Goal: Learn about a topic

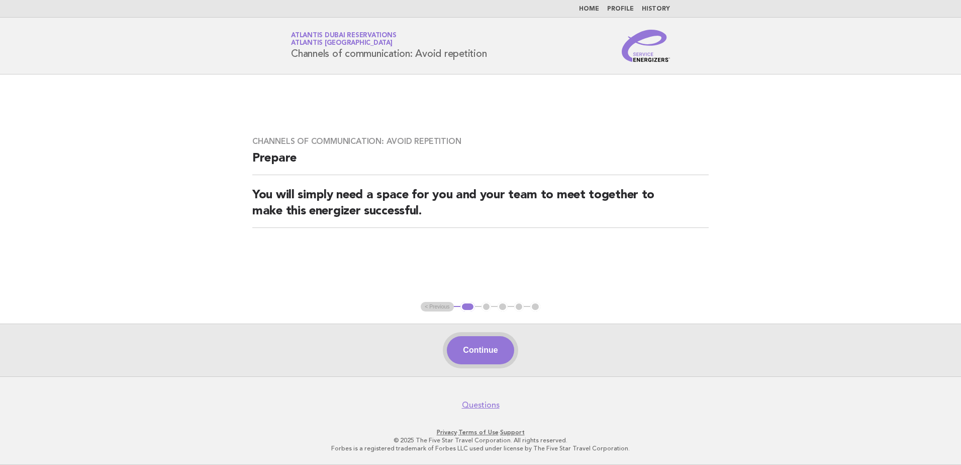
click at [484, 355] on button "Continue" at bounding box center [480, 350] width 67 height 28
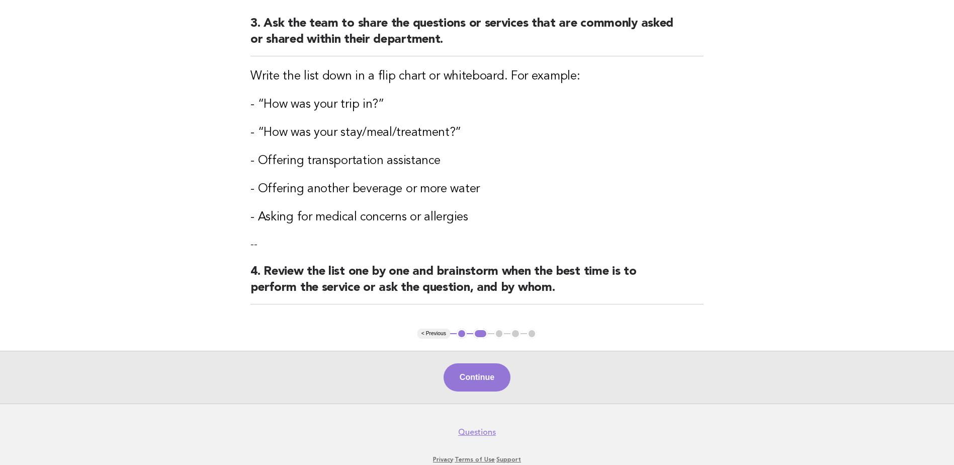
click at [484, 382] on button "Continue" at bounding box center [476, 377] width 67 height 28
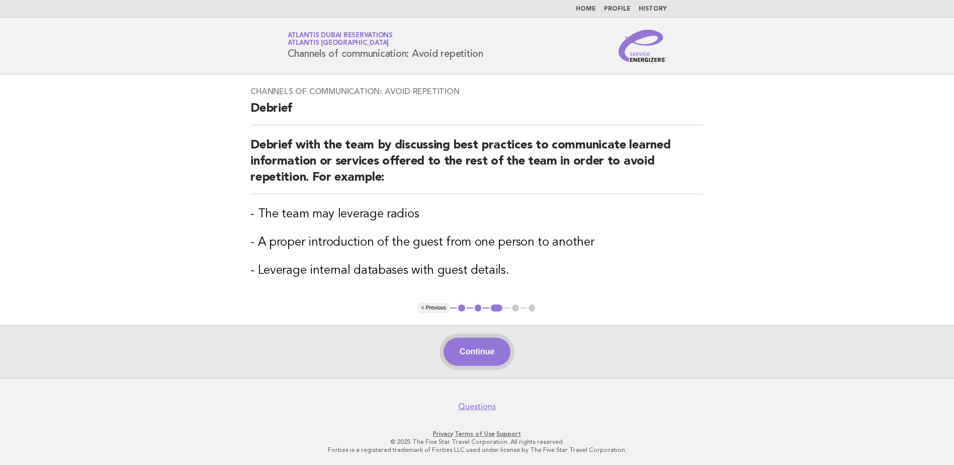
click at [478, 349] on button "Continue" at bounding box center [476, 351] width 67 height 28
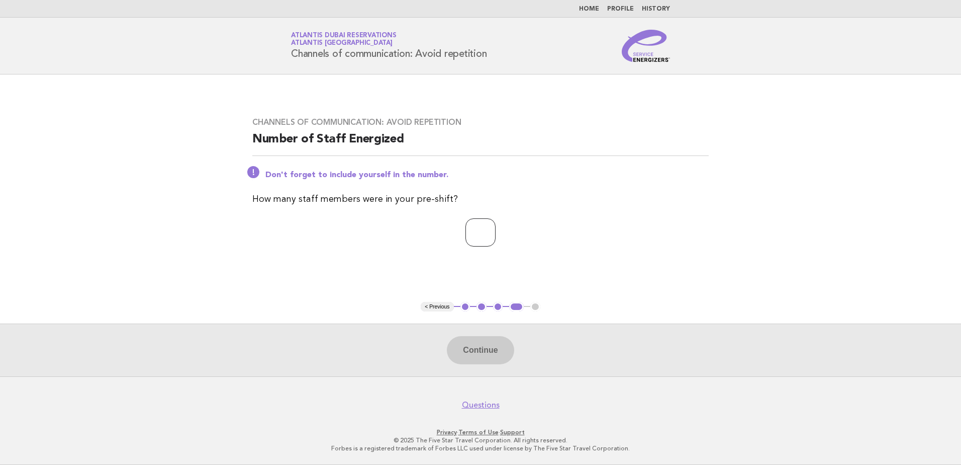
click at [481, 232] on input "number" at bounding box center [481, 232] width 30 height 28
type input "*"
click at [477, 347] on button "Continue" at bounding box center [480, 350] width 67 height 28
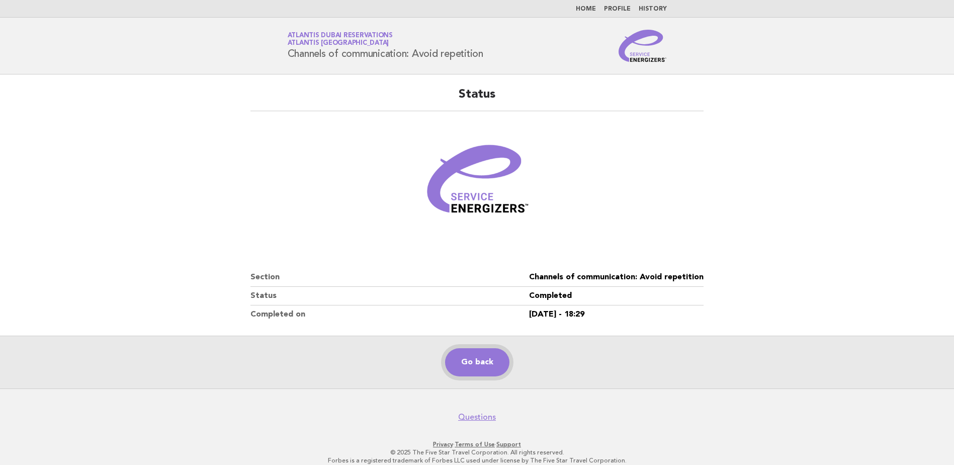
click at [482, 364] on link "Go back" at bounding box center [477, 362] width 64 height 28
click at [479, 361] on link "Go back" at bounding box center [477, 362] width 64 height 28
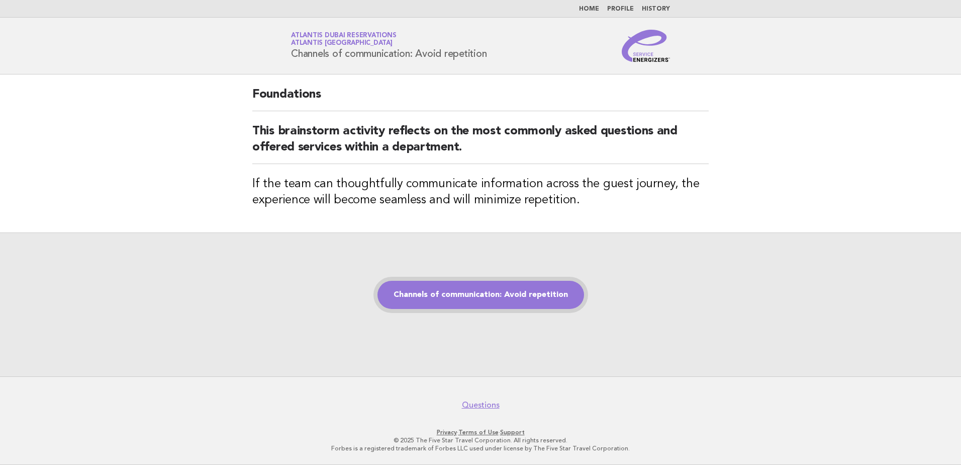
click at [482, 293] on link "Channels of communication: Avoid repetition" at bounding box center [481, 295] width 207 height 28
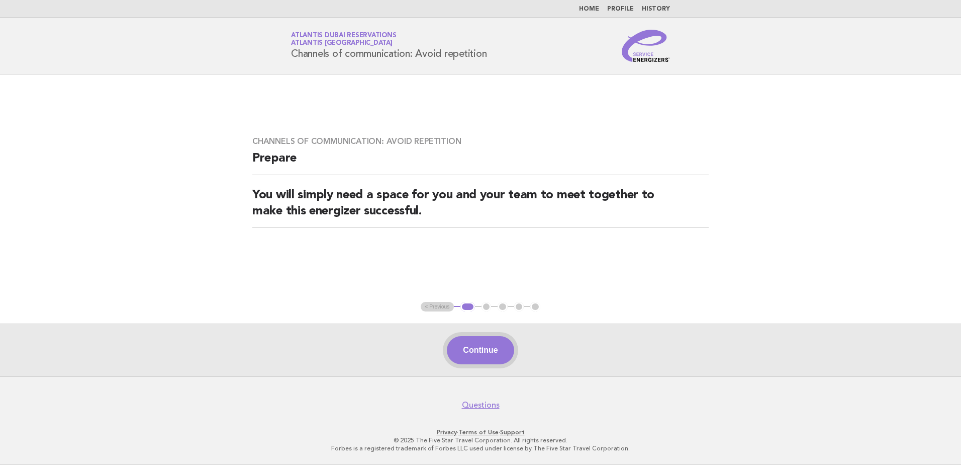
click at [484, 352] on button "Continue" at bounding box center [480, 350] width 67 height 28
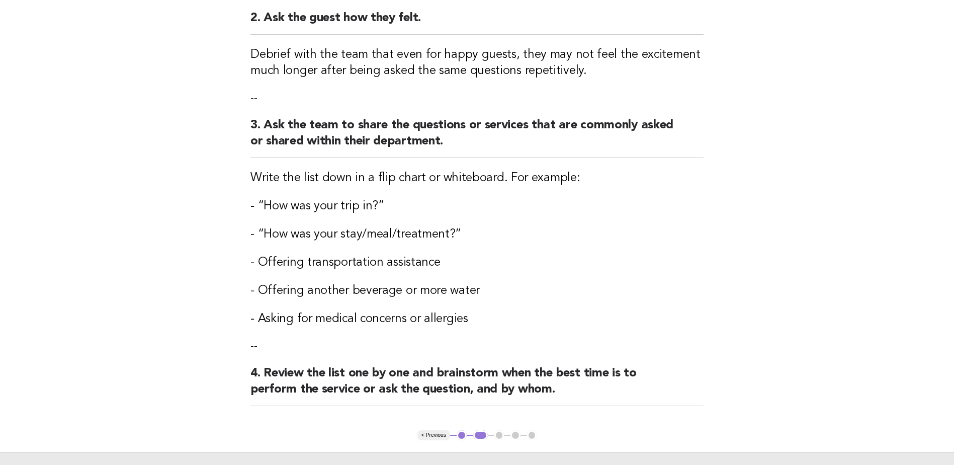
scroll to position [302, 0]
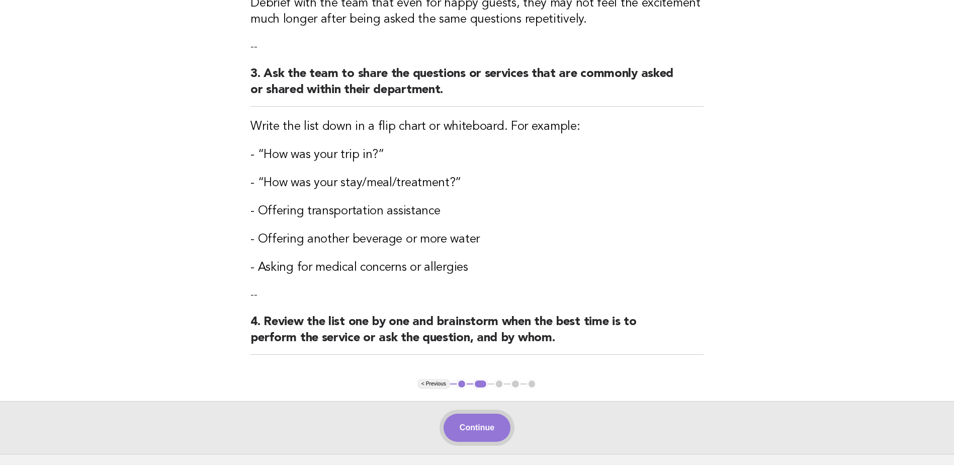
click at [472, 422] on button "Continue" at bounding box center [476, 427] width 67 height 28
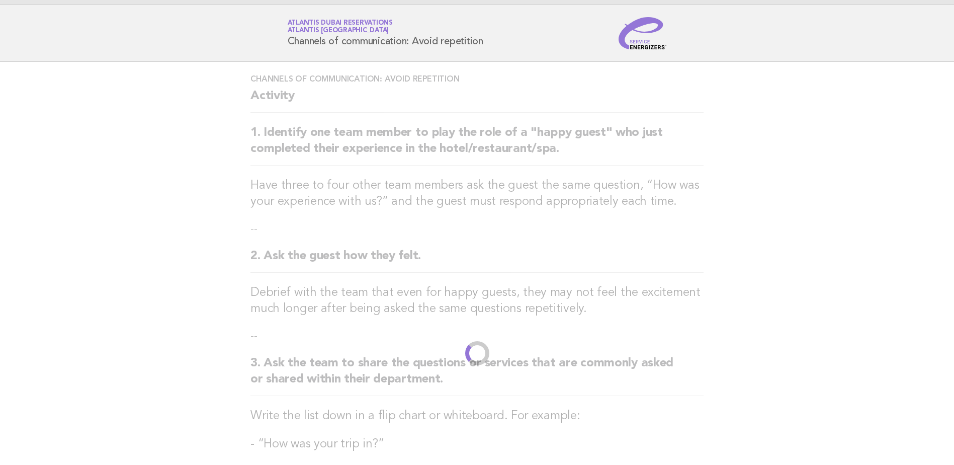
scroll to position [0, 0]
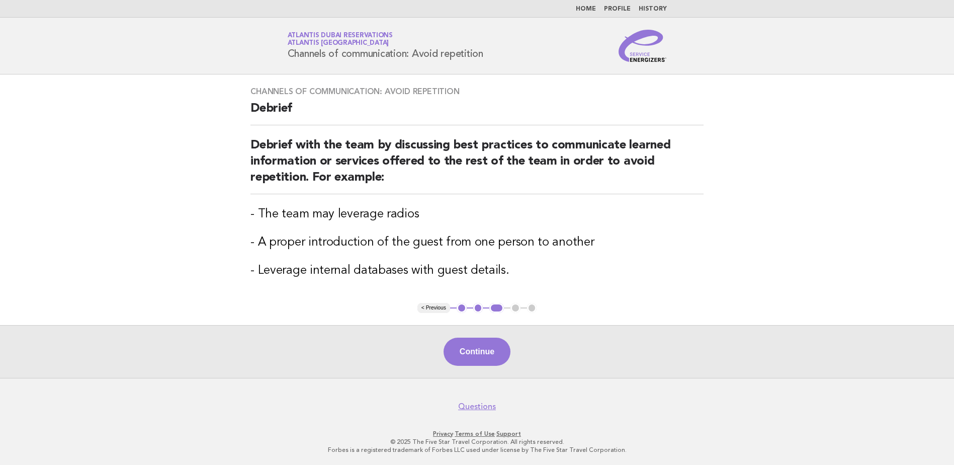
drag, startPoint x: 474, startPoint y: 347, endPoint x: 488, endPoint y: 342, distance: 15.1
click at [474, 347] on button "Continue" at bounding box center [476, 351] width 67 height 28
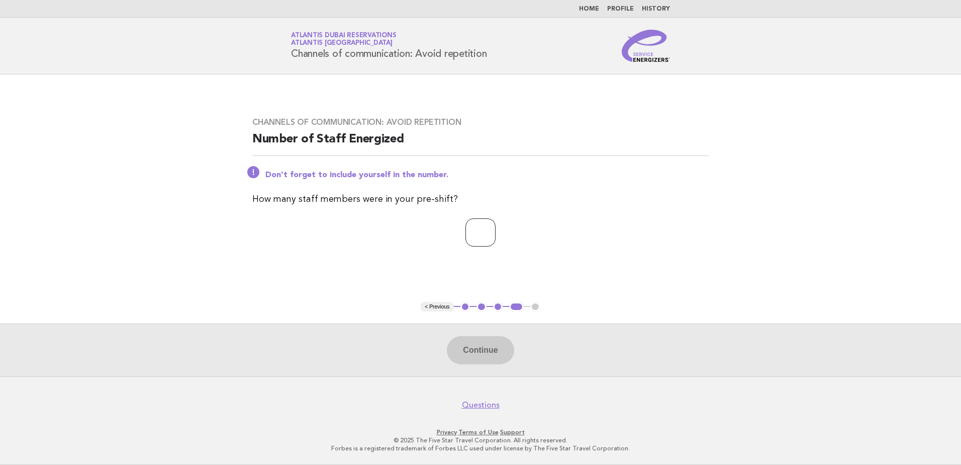
click at [471, 233] on input "number" at bounding box center [481, 232] width 30 height 28
type input "*"
click at [480, 346] on button "Continue" at bounding box center [480, 350] width 67 height 28
